Goal: Information Seeking & Learning: Learn about a topic

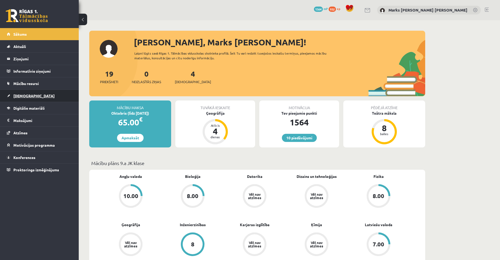
click at [25, 96] on span "[DEMOGRAPHIC_DATA]" at bounding box center [33, 95] width 41 height 5
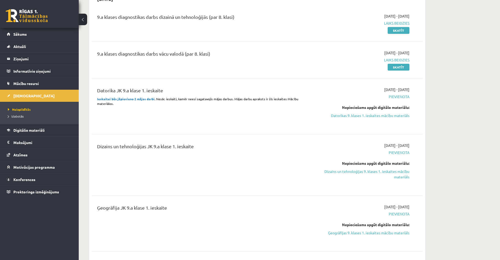
scroll to position [157, 0]
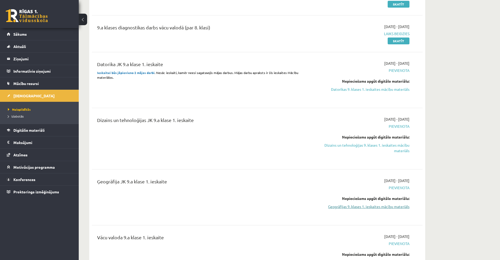
click at [390, 208] on link "Ģeogrāfijas 9. klases 1. ieskaites mācību materiāls" at bounding box center [359, 207] width 99 height 6
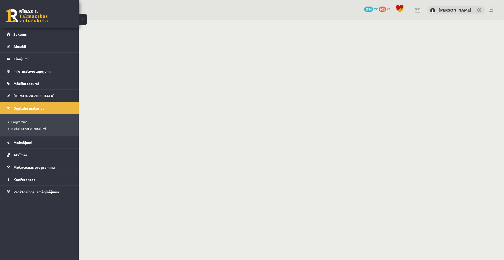
click at [52, 218] on div "0 Dāvanas 1564 mP 932 xp Marks Eilers Bušs Sākums Aktuāli Kā mācīties eSKOLĀ Ko…" at bounding box center [39, 130] width 79 height 260
click at [27, 223] on div "0 Dāvanas 1564 mP 932 xp Marks Eilers Bušs Sākums Aktuāli Kā mācīties eSKOLĀ Ko…" at bounding box center [39, 130] width 79 height 260
